Goal: Task Accomplishment & Management: Manage account settings

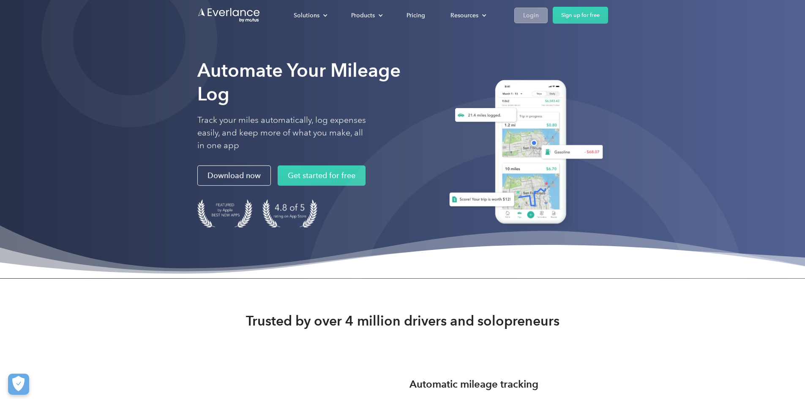
click at [548, 15] on link "Login" at bounding box center [530, 16] width 33 height 16
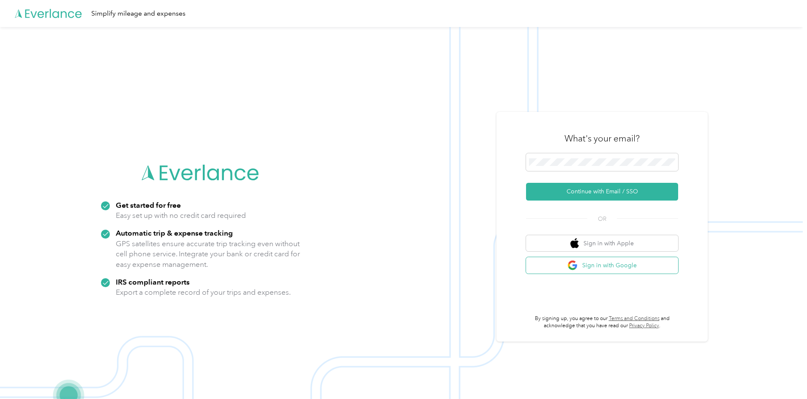
click at [575, 268] on img "button" at bounding box center [573, 265] width 11 height 11
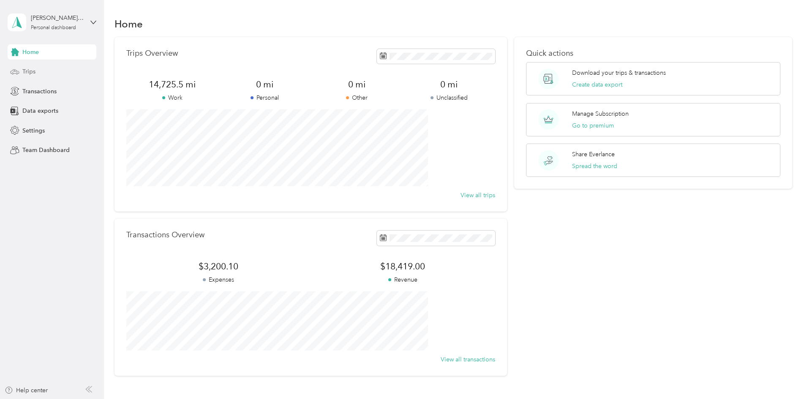
click at [27, 76] on span "Trips" at bounding box center [28, 71] width 13 height 9
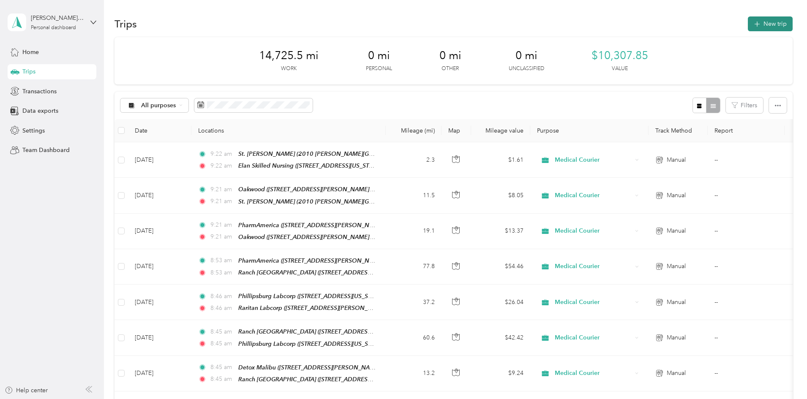
click at [748, 25] on button "New trip" at bounding box center [770, 23] width 45 height 15
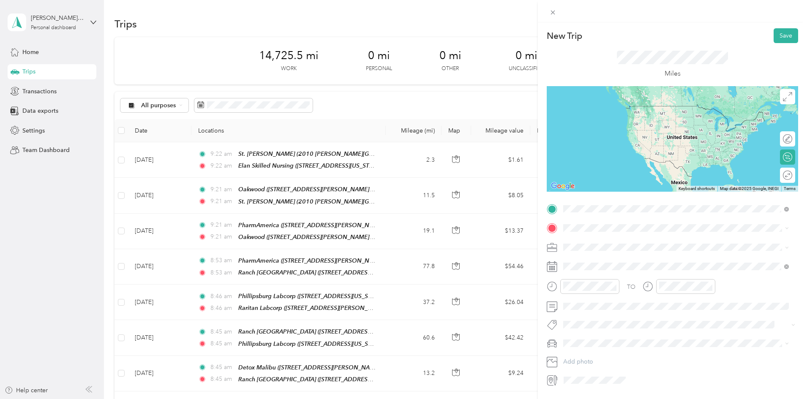
click at [589, 246] on div "PharmAmerica [STREET_ADDRESS][PERSON_NAME][US_STATE]" at bounding box center [644, 248] width 131 height 18
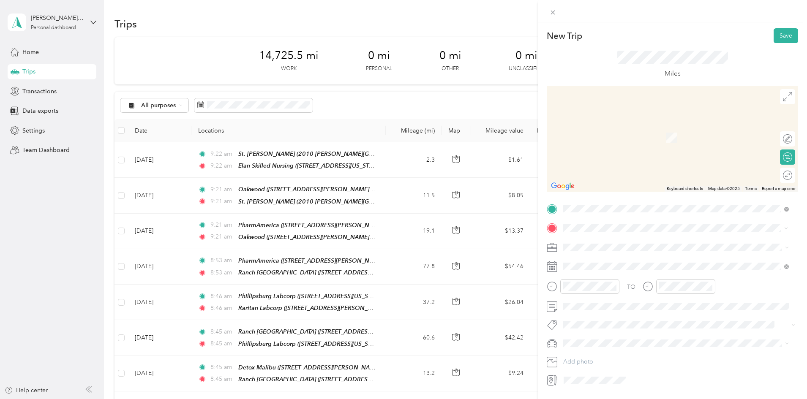
click at [592, 319] on strong "St. [PERSON_NAME]" at bounding box center [608, 315] width 59 height 8
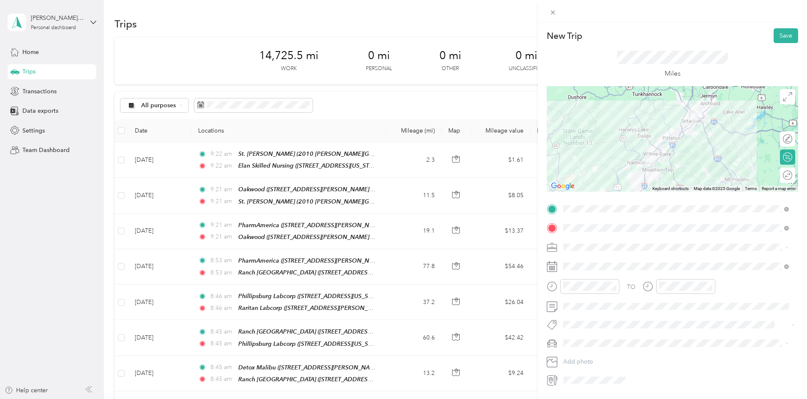
click at [582, 251] on span at bounding box center [679, 248] width 238 height 14
click at [586, 287] on li "Medical Courier" at bounding box center [676, 290] width 232 height 15
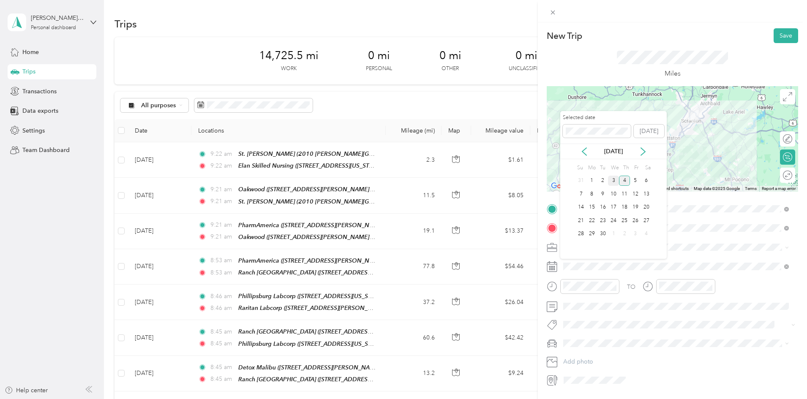
click at [615, 180] on div "3" at bounding box center [613, 181] width 11 height 11
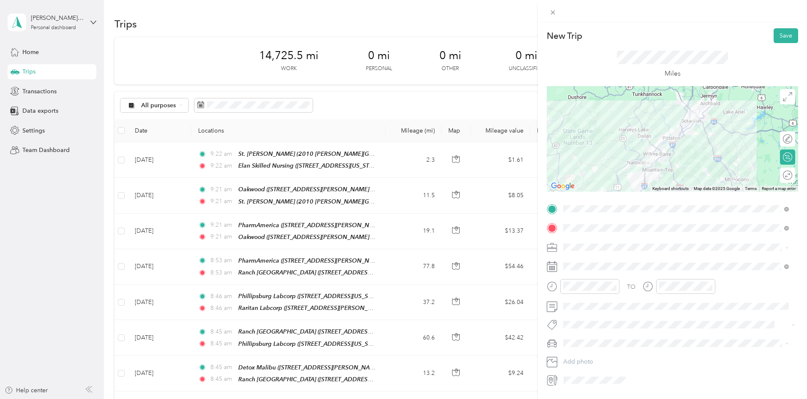
click at [593, 357] on div "Main Car" at bounding box center [676, 358] width 220 height 9
click at [777, 31] on button "Save" at bounding box center [786, 35] width 25 height 15
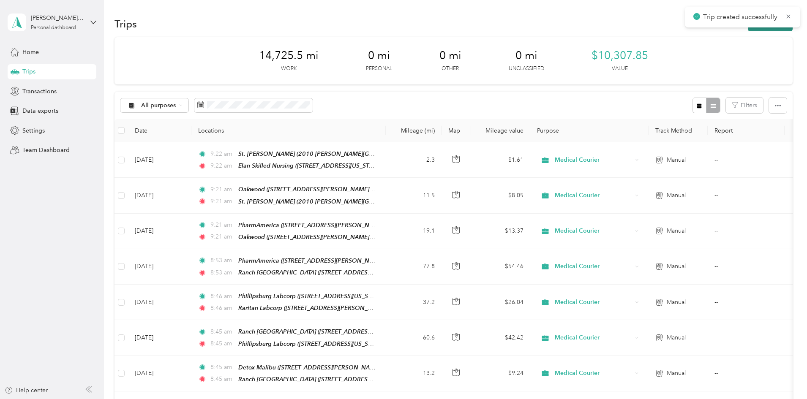
click at [748, 29] on button "New trip" at bounding box center [770, 23] width 45 height 15
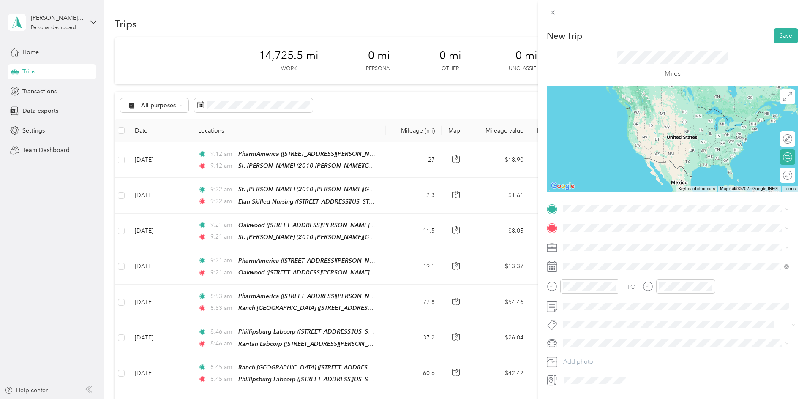
click at [604, 243] on strong "St. [PERSON_NAME]" at bounding box center [608, 241] width 59 height 8
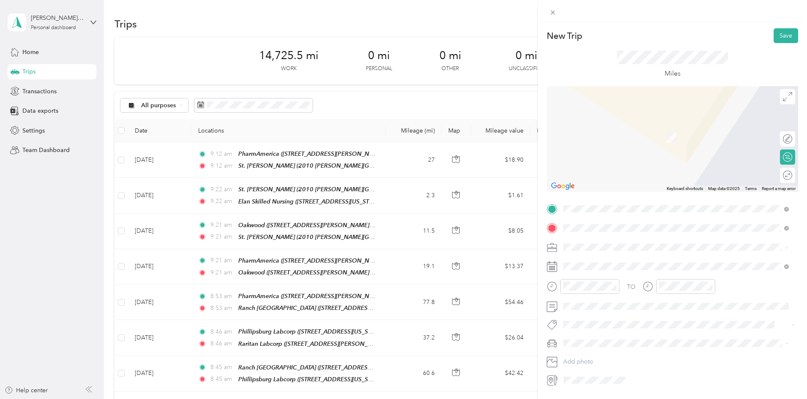
click at [598, 264] on div "Elan Skilled Nursing [STREET_ADDRESS][US_STATE]" at bounding box center [621, 267] width 85 height 18
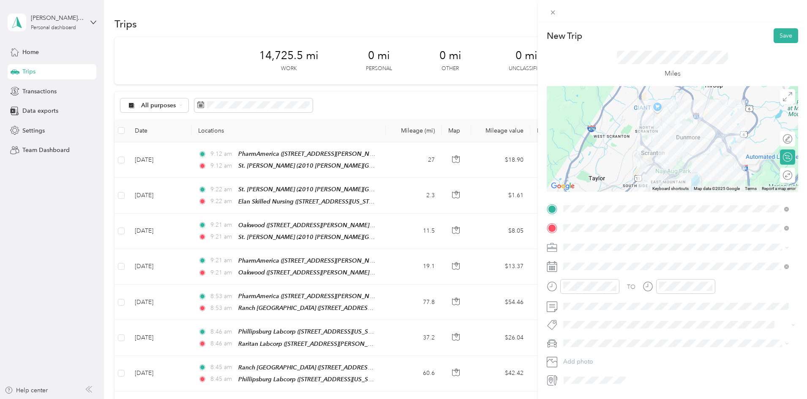
click at [583, 287] on div "Medical Courier" at bounding box center [676, 289] width 220 height 9
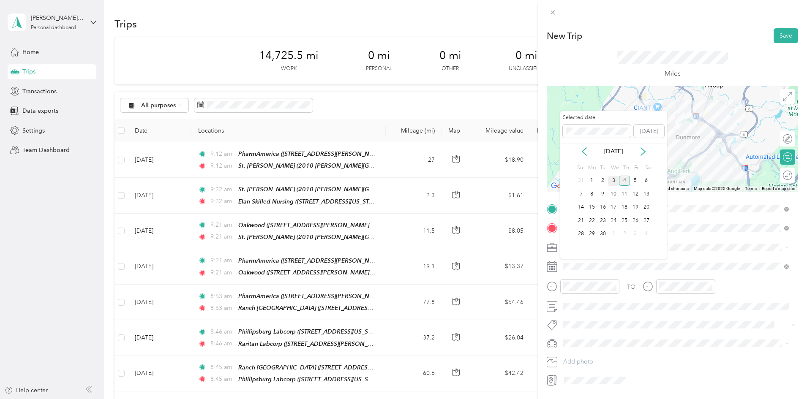
click at [615, 179] on div "3" at bounding box center [613, 181] width 11 height 11
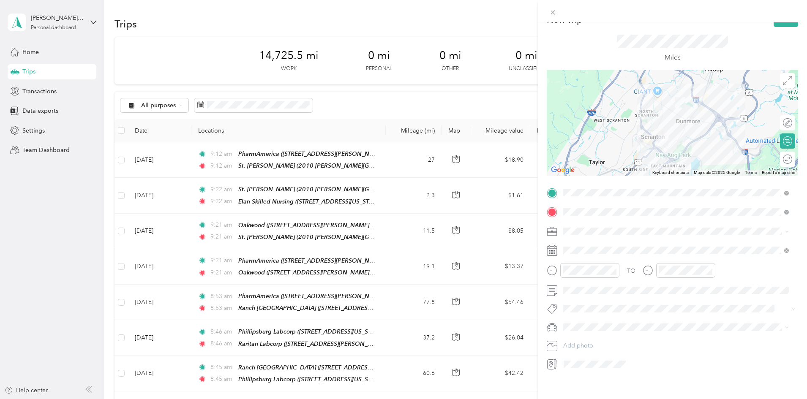
scroll to position [25, 0]
click at [579, 333] on span "Main Car" at bounding box center [578, 333] width 24 height 7
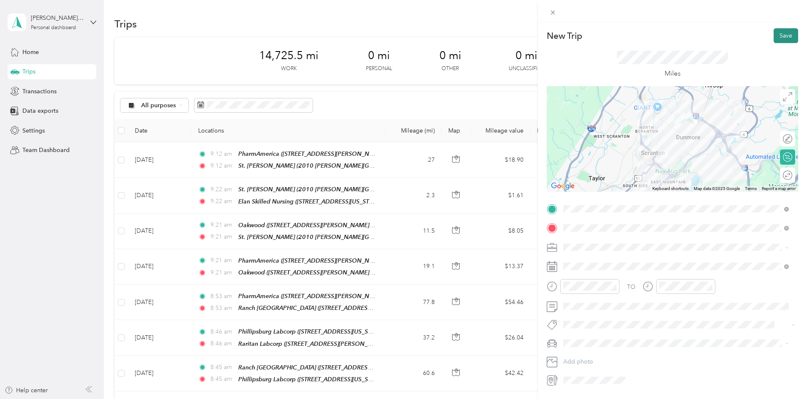
click at [774, 36] on button "Save" at bounding box center [786, 35] width 25 height 15
